Goal: Task Accomplishment & Management: Manage account settings

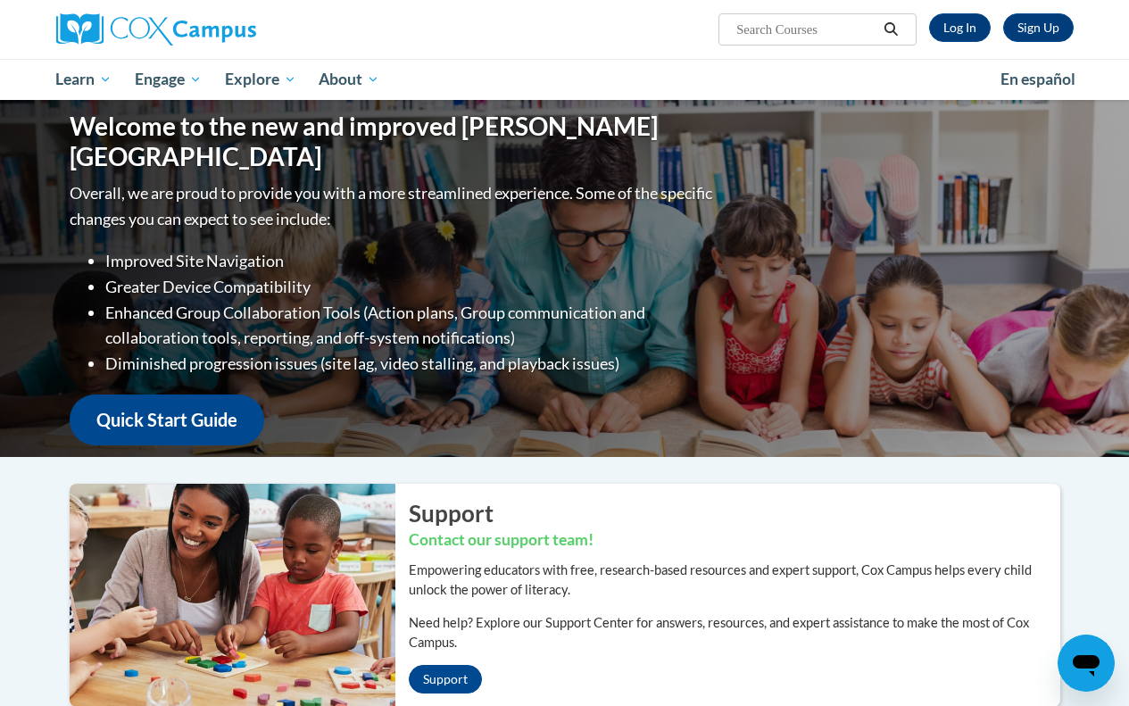
click at [850, 27] on input "Search..." at bounding box center [806, 29] width 143 height 21
click at [977, 21] on link "Log In" at bounding box center [960, 27] width 62 height 29
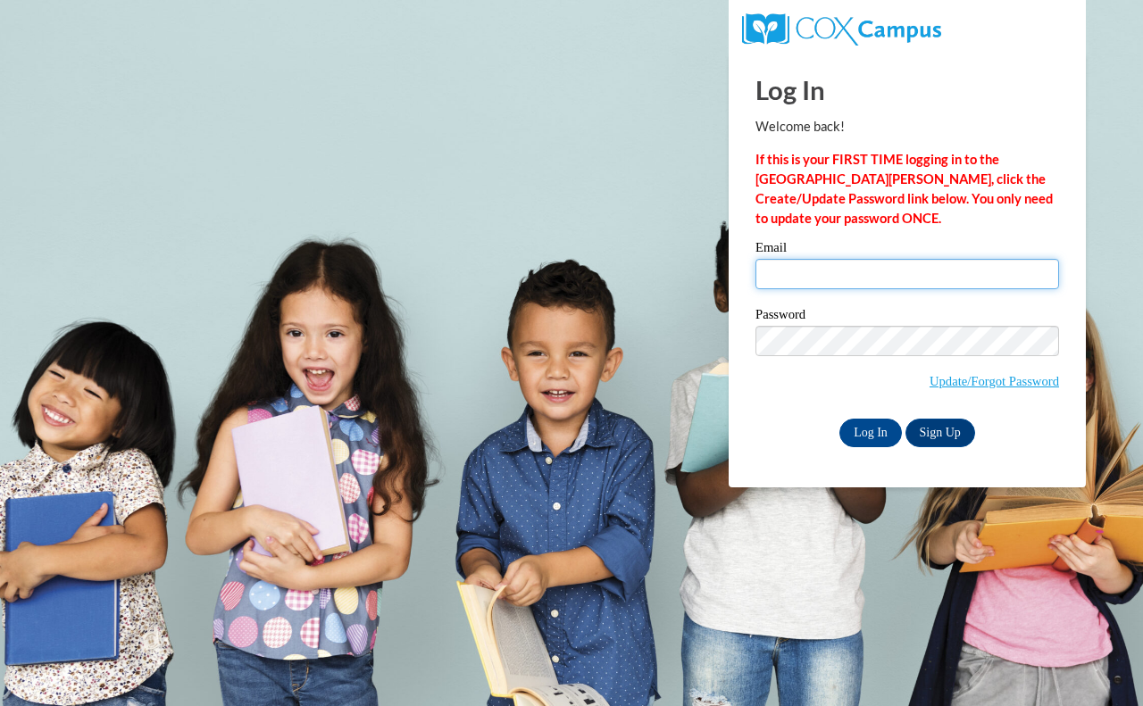
click at [843, 275] on input "Email" at bounding box center [906, 274] width 303 height 30
type input "bpalmer@wivcs.org"
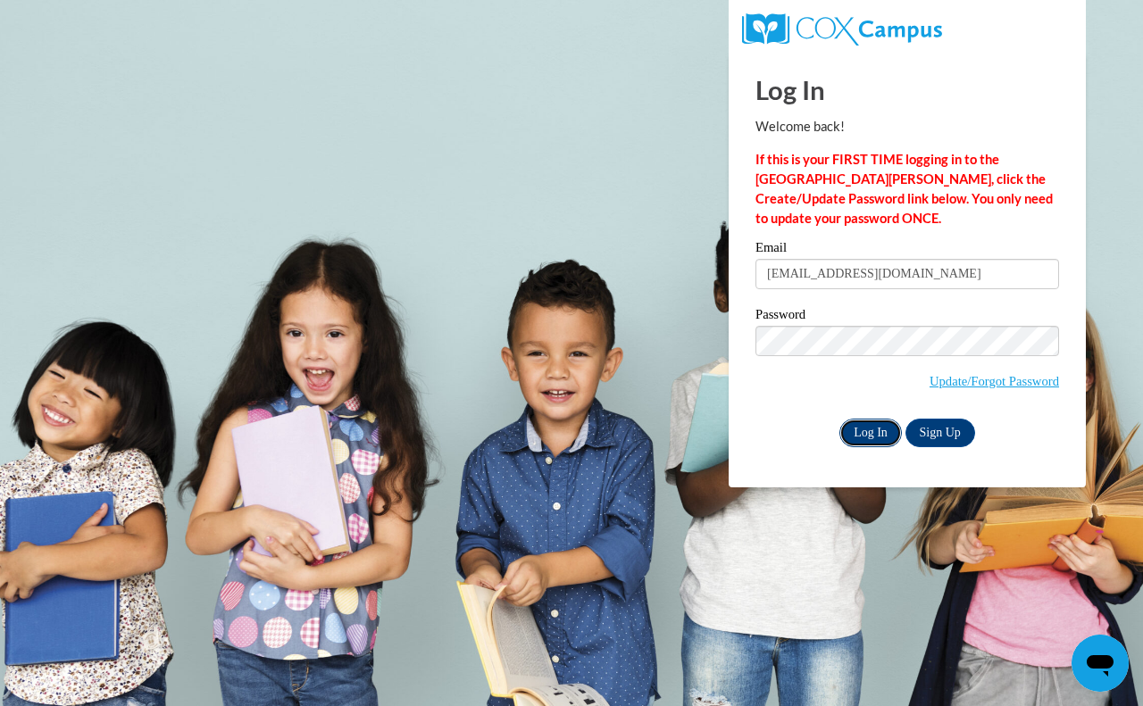
click at [881, 429] on input "Log In" at bounding box center [870, 433] width 62 height 29
click at [869, 428] on input "Log In" at bounding box center [870, 433] width 62 height 29
click at [881, 437] on input "Log In" at bounding box center [870, 433] width 62 height 29
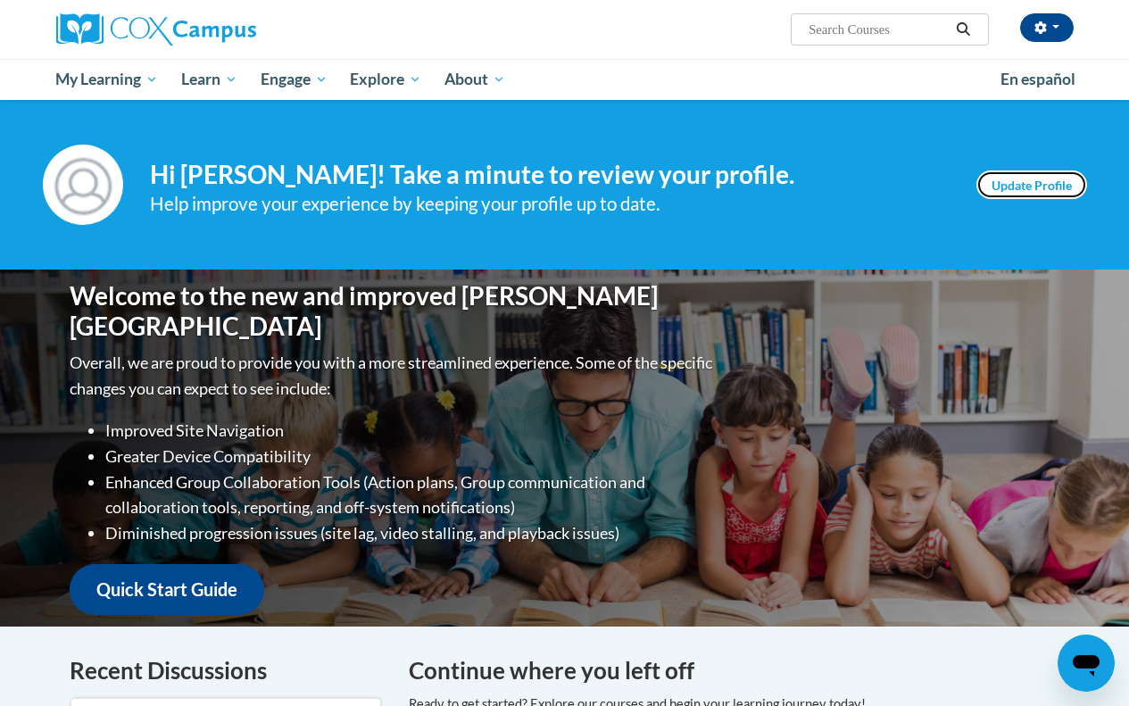
click at [1051, 177] on link "Update Profile" at bounding box center [1032, 184] width 111 height 29
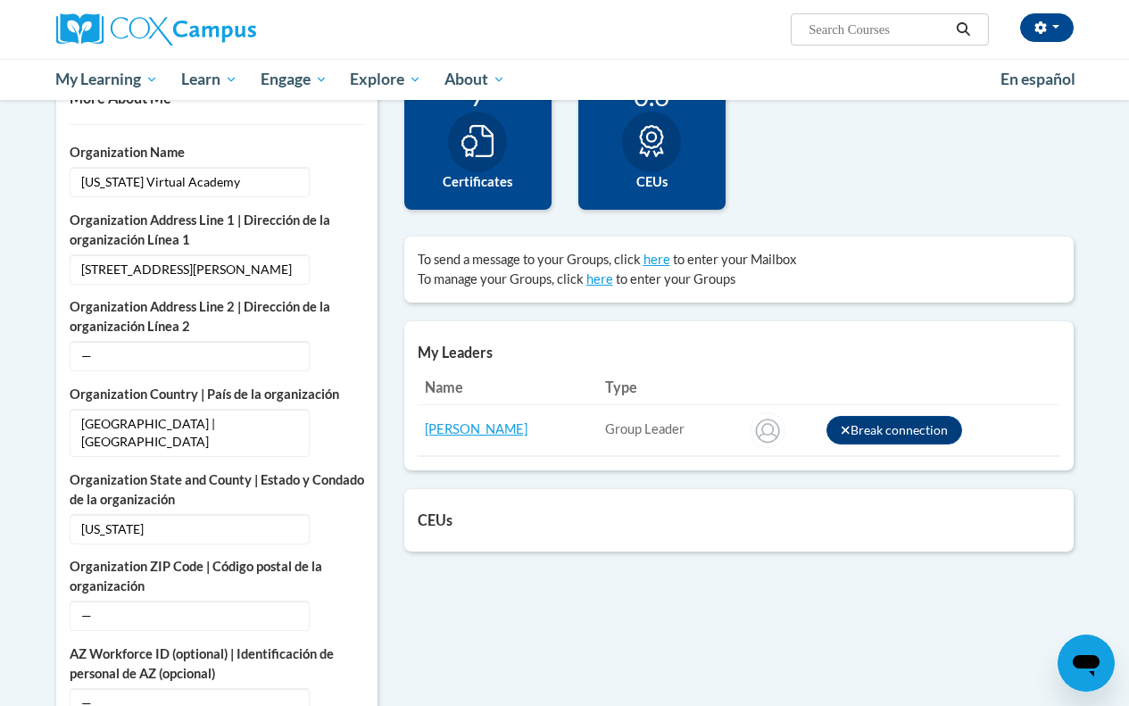
scroll to position [89, 0]
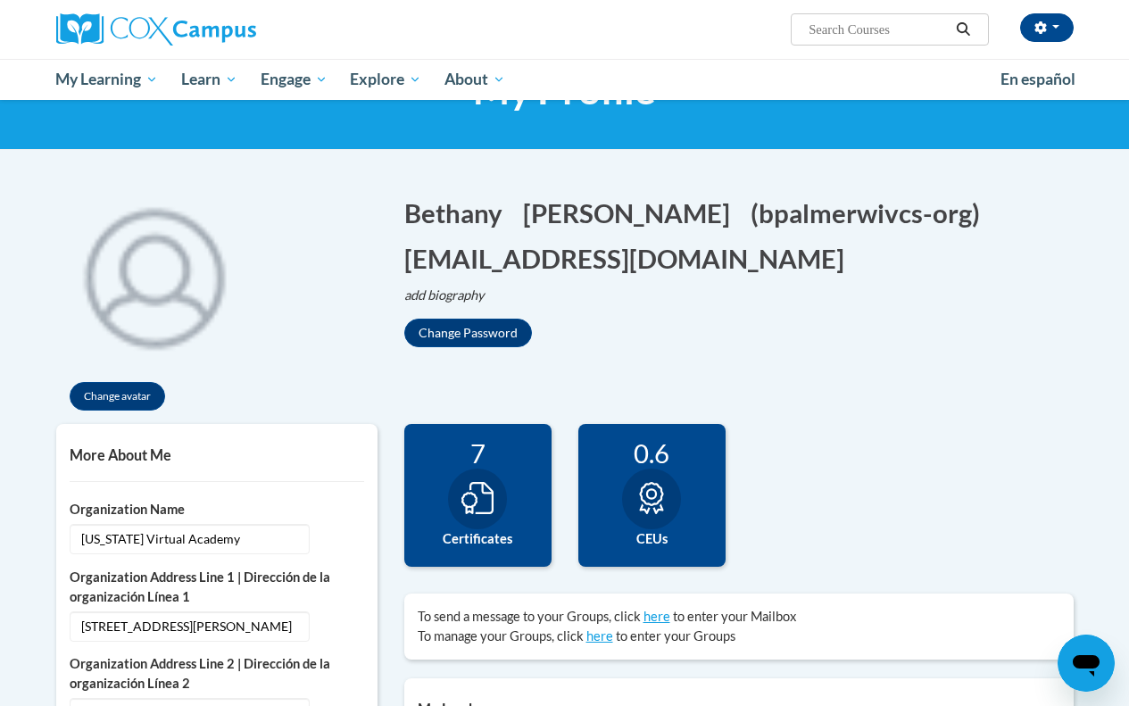
click at [492, 493] on icon at bounding box center [477, 498] width 32 height 32
click at [474, 511] on icon at bounding box center [477, 498] width 32 height 32
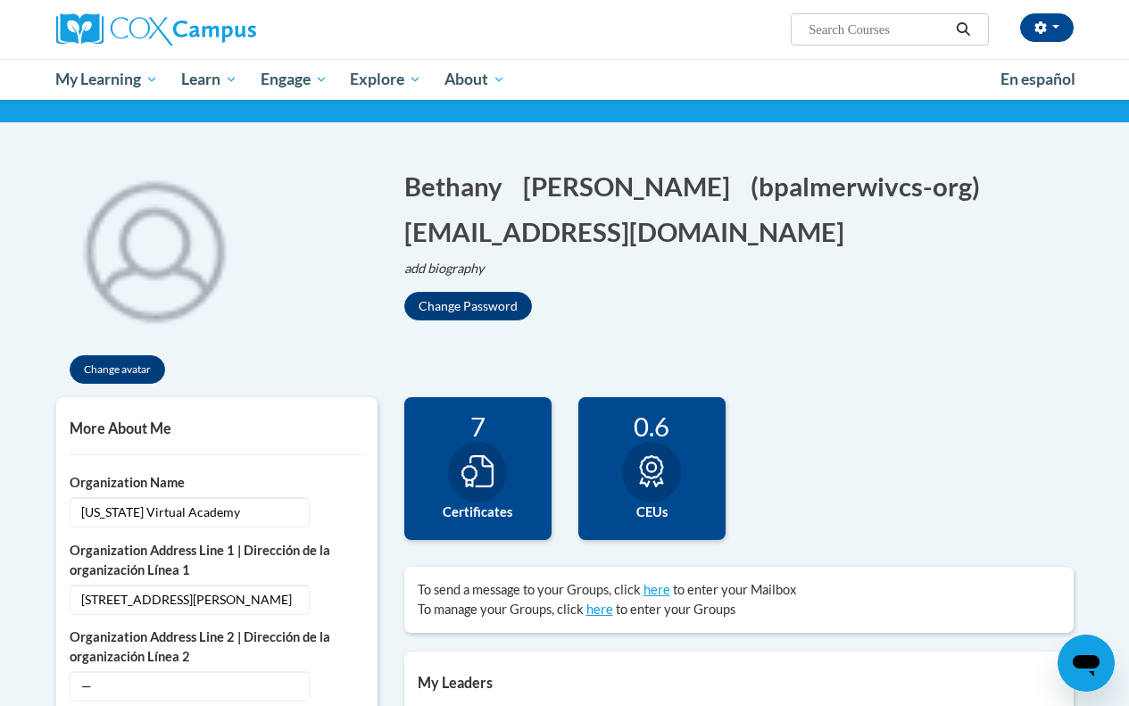
scroll to position [0, 0]
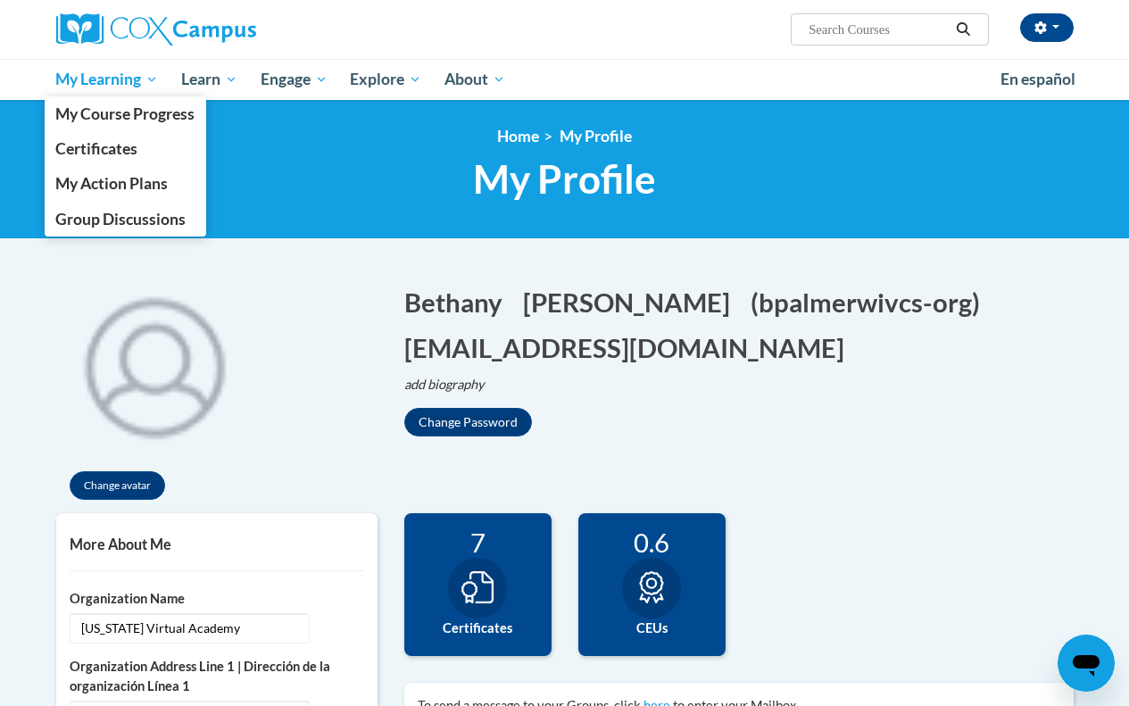
click at [121, 79] on span "My Learning" at bounding box center [106, 79] width 103 height 21
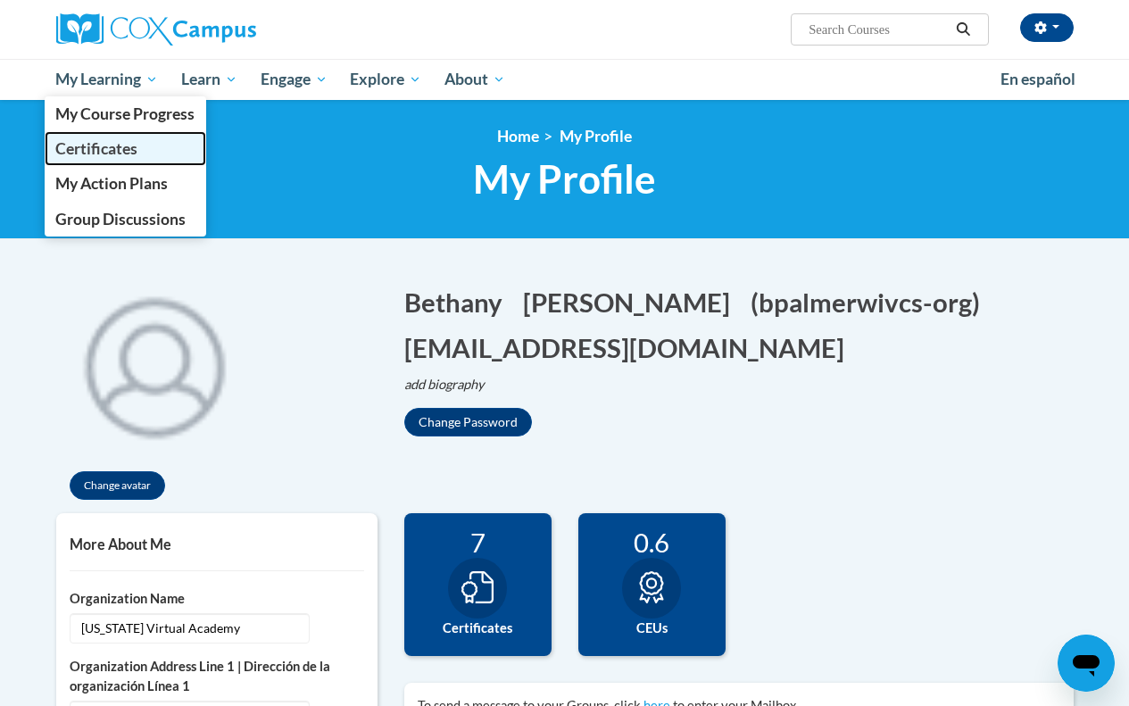
click at [100, 137] on link "Certificates" at bounding box center [126, 148] width 162 height 35
